Goal: Information Seeking & Learning: Get advice/opinions

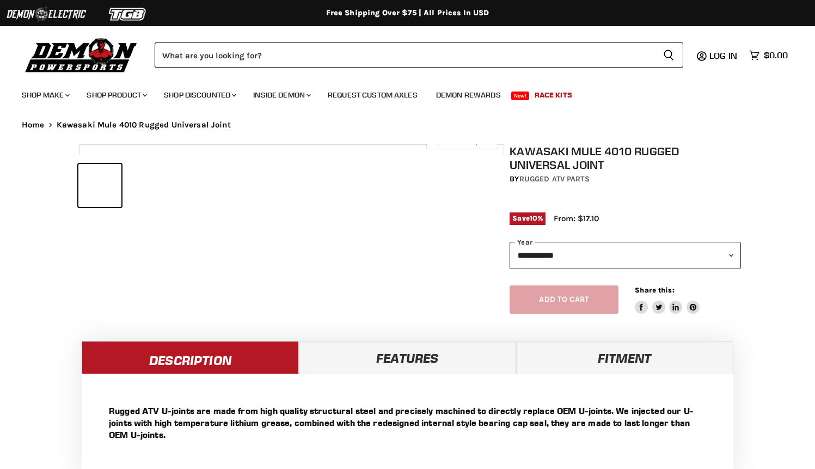
select select "******"
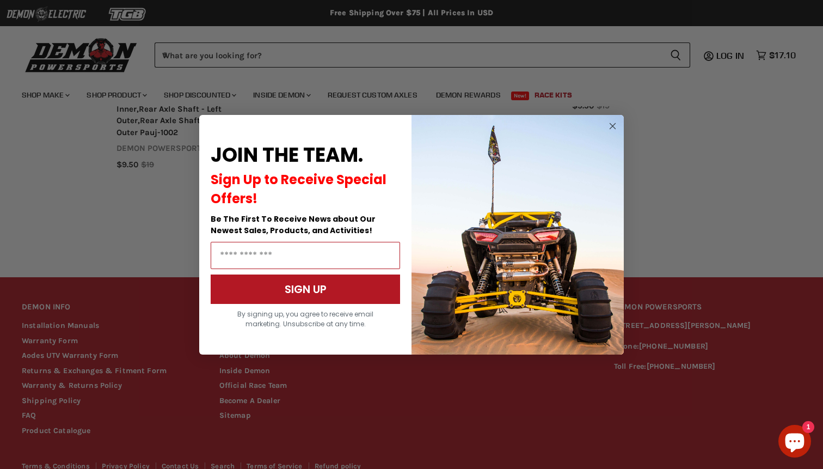
scroll to position [967, 0]
